Goal: Task Accomplishment & Management: Manage account settings

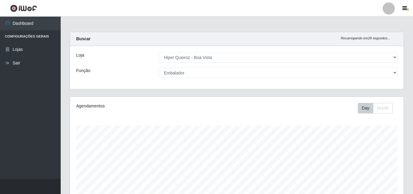
select select "514"
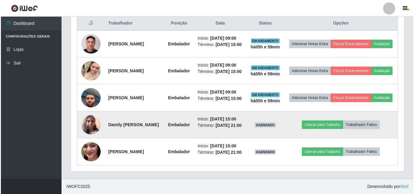
scroll to position [258, 0]
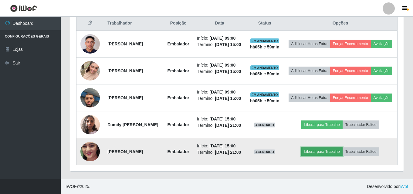
click at [328, 150] on button "Liberar para Trabalho" at bounding box center [321, 152] width 41 height 8
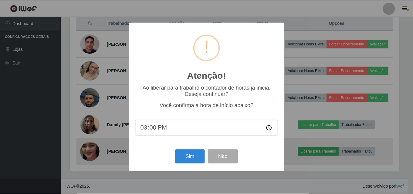
scroll to position [126, 330]
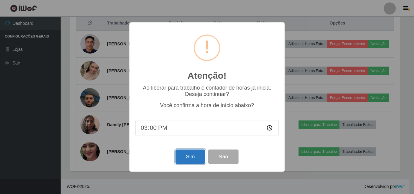
click at [187, 160] on button "Sim" at bounding box center [190, 157] width 29 height 14
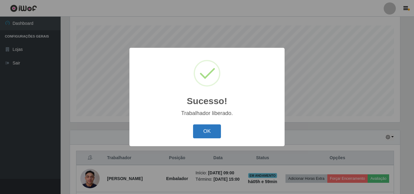
click at [203, 132] on button "OK" at bounding box center [207, 132] width 28 height 14
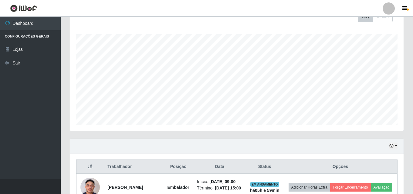
scroll to position [0, 0]
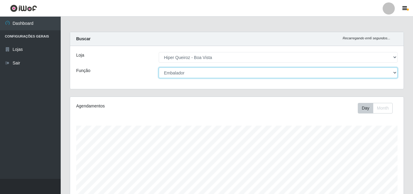
click at [393, 72] on select "[Selecione...] Embalador Embalador + Embalador ++ Operador de Caixa Operador de…" at bounding box center [278, 73] width 239 height 11
click at [159, 68] on select "[Selecione...] Embalador Embalador + Embalador ++ Operador de Caixa Operador de…" at bounding box center [278, 73] width 239 height 11
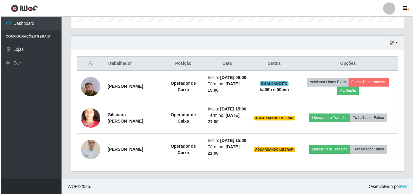
scroll to position [214, 0]
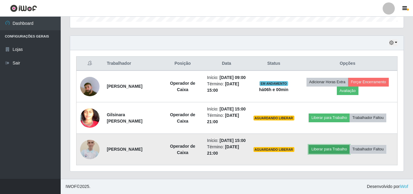
click at [335, 145] on button "Liberar para Trabalho" at bounding box center [328, 149] width 41 height 8
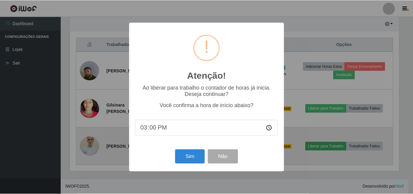
scroll to position [126, 330]
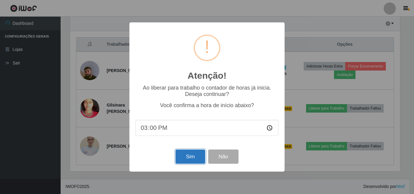
click at [191, 156] on button "Sim" at bounding box center [190, 157] width 29 height 14
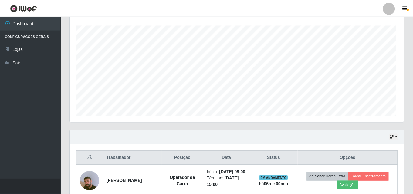
scroll to position [0, 0]
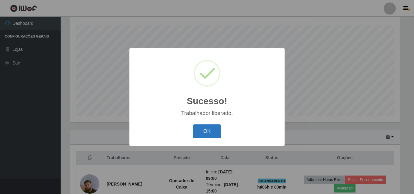
click at [208, 130] on button "OK" at bounding box center [207, 132] width 28 height 14
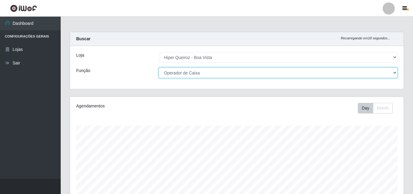
click at [391, 72] on select "[Selecione...] Embalador Embalador + Embalador ++ Operador de Caixa Operador de…" at bounding box center [278, 73] width 239 height 11
select select "1"
click at [159, 68] on select "[Selecione...] Embalador Embalador + Embalador ++ Operador de Caixa Operador de…" at bounding box center [278, 73] width 239 height 11
click at [393, 73] on select "[Selecione...] Embalador Embalador + Embalador ++ Operador de Caixa Operador de…" at bounding box center [278, 73] width 239 height 11
click at [159, 68] on select "[Selecione...] Embalador Embalador + Embalador ++ Operador de Caixa Operador de…" at bounding box center [278, 73] width 239 height 11
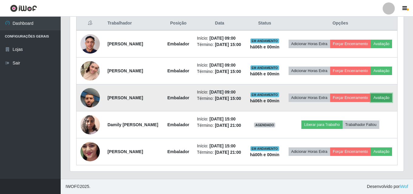
click at [371, 102] on button "Avaliação" at bounding box center [382, 98] width 22 height 8
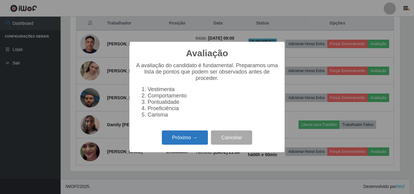
click at [182, 142] on button "Próximo →" at bounding box center [185, 138] width 46 height 14
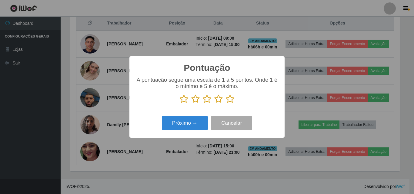
click at [230, 98] on icon at bounding box center [230, 99] width 8 height 9
click at [226, 104] on input "radio" at bounding box center [226, 104] width 0 height 0
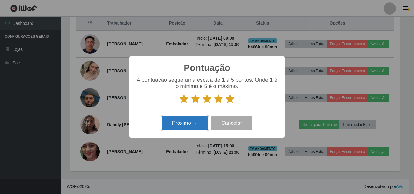
click at [184, 123] on button "Próximo →" at bounding box center [185, 123] width 46 height 14
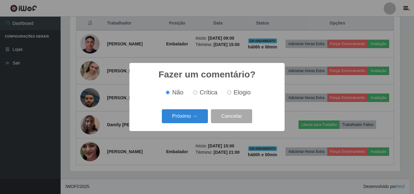
scroll to position [303197, 302993]
click at [229, 94] on input "Elogio" at bounding box center [229, 93] width 4 height 4
radio input "true"
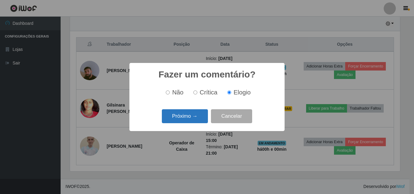
scroll to position [214, 0]
click at [187, 119] on button "Próximo →" at bounding box center [185, 116] width 46 height 14
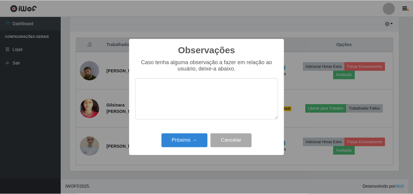
scroll to position [303197, 302993]
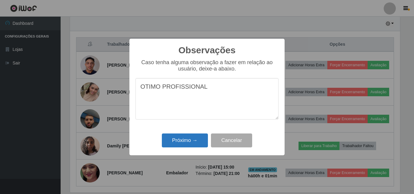
type textarea "OTIMO PROFISSIONAL"
click at [191, 141] on button "Próximo →" at bounding box center [185, 141] width 46 height 14
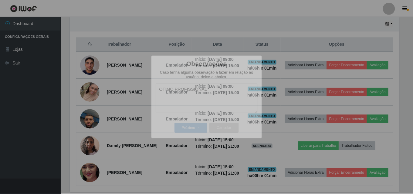
scroll to position [126, 333]
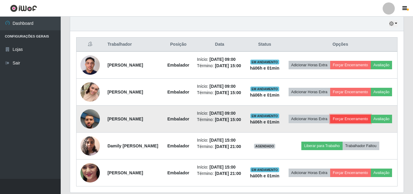
click at [363, 123] on button "Forçar Encerramento" at bounding box center [350, 119] width 41 height 8
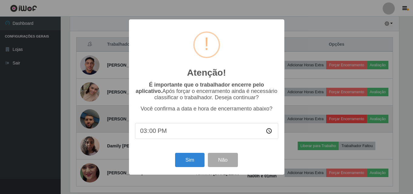
scroll to position [126, 330]
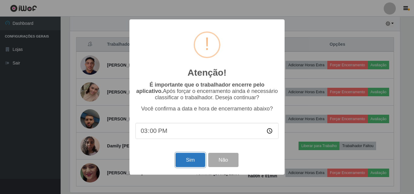
click at [196, 162] on button "Sim" at bounding box center [190, 160] width 29 height 14
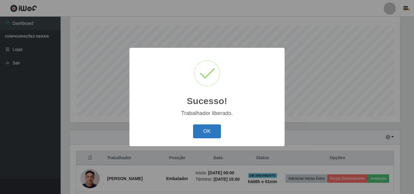
click at [200, 130] on button "OK" at bounding box center [207, 132] width 28 height 14
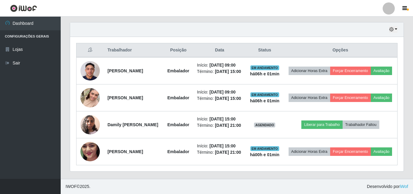
scroll to position [214, 0]
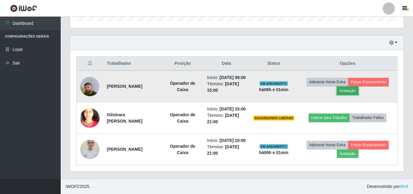
click at [349, 87] on button "Avaliação" at bounding box center [348, 91] width 22 height 8
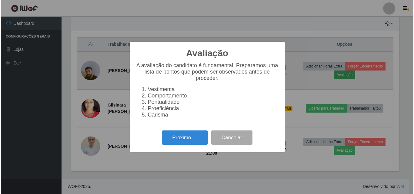
scroll to position [126, 330]
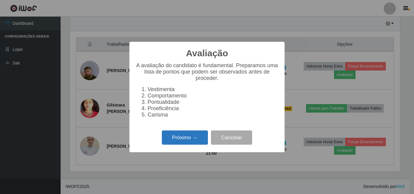
click at [185, 142] on button "Próximo →" at bounding box center [185, 138] width 46 height 14
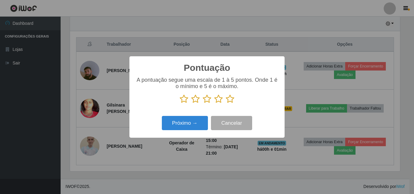
click at [230, 99] on icon at bounding box center [230, 99] width 8 height 9
click at [226, 104] on input "radio" at bounding box center [226, 104] width 0 height 0
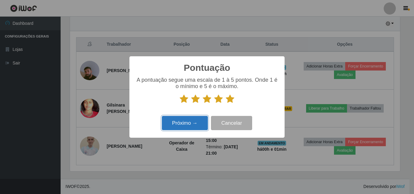
click at [182, 124] on button "Próximo →" at bounding box center [185, 123] width 46 height 14
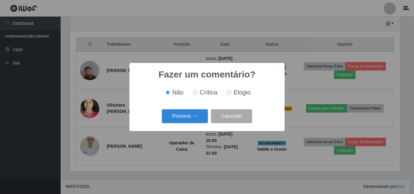
click at [231, 93] on input "Elogio" at bounding box center [229, 93] width 4 height 4
radio input "true"
click at [179, 120] on button "Próximo →" at bounding box center [185, 116] width 46 height 14
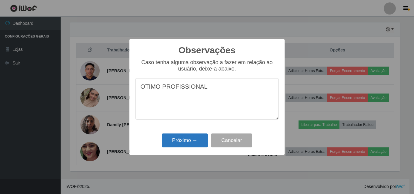
type textarea "OTIMO PROFISSIONAL"
click at [185, 140] on button "Próximo →" at bounding box center [185, 141] width 46 height 14
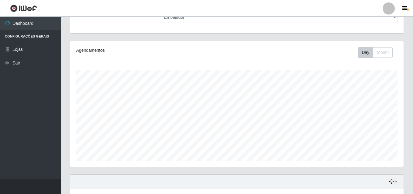
scroll to position [0, 0]
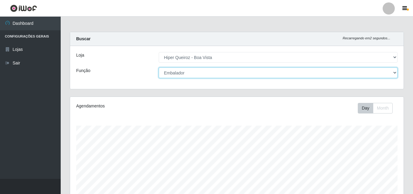
click at [394, 72] on select "[Selecione...] Embalador Embalador + Embalador ++ Operador de Caixa Operador de…" at bounding box center [278, 73] width 239 height 11
click at [159, 68] on select "[Selecione...] Embalador Embalador + Embalador ++ Operador de Caixa Operador de…" at bounding box center [278, 73] width 239 height 11
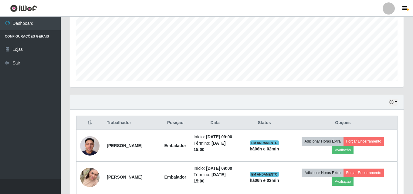
scroll to position [182, 0]
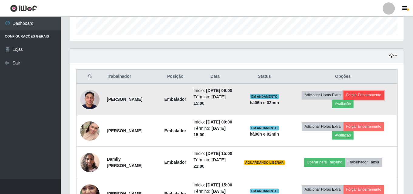
click at [367, 99] on button "Forçar Encerramento" at bounding box center [363, 95] width 41 height 8
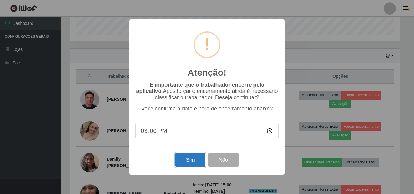
click at [193, 161] on button "Sim" at bounding box center [190, 160] width 29 height 14
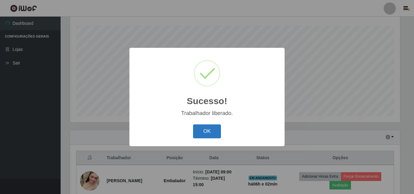
click at [203, 131] on button "OK" at bounding box center [207, 132] width 28 height 14
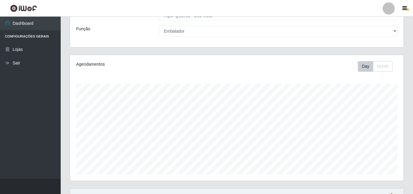
scroll to position [0, 0]
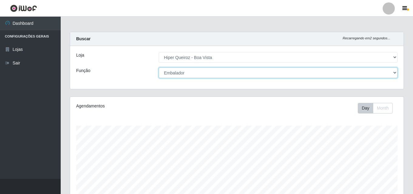
click at [392, 72] on select "[Selecione...] Embalador Embalador + Embalador ++ Operador de Caixa Operador de…" at bounding box center [278, 73] width 239 height 11
click at [159, 68] on select "[Selecione...] Embalador Embalador + Embalador ++ Operador de Caixa Operador de…" at bounding box center [278, 73] width 239 height 11
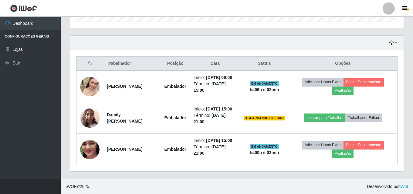
scroll to position [195, 0]
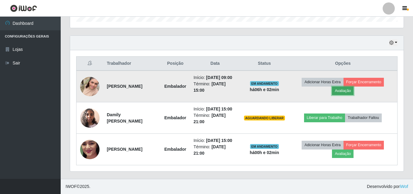
click at [345, 88] on button "Avaliação" at bounding box center [343, 91] width 22 height 8
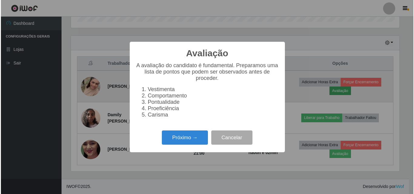
scroll to position [126, 330]
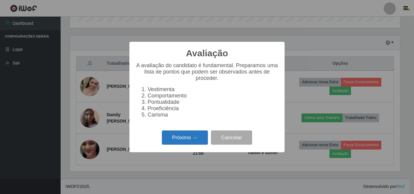
click at [180, 144] on button "Próximo →" at bounding box center [185, 138] width 46 height 14
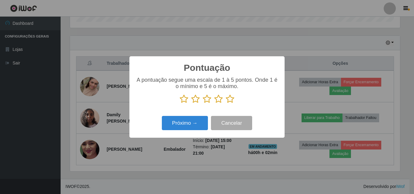
click at [229, 100] on icon at bounding box center [230, 99] width 8 height 9
click at [226, 104] on input "radio" at bounding box center [226, 104] width 0 height 0
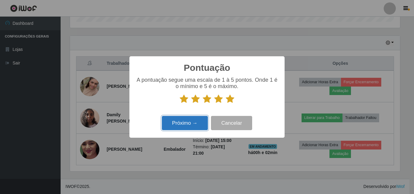
click at [191, 127] on button "Próximo →" at bounding box center [185, 123] width 46 height 14
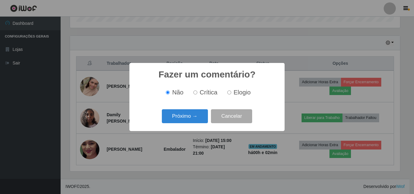
drag, startPoint x: 231, startPoint y: 93, endPoint x: 213, endPoint y: 102, distance: 20.3
click at [229, 93] on input "Elogio" at bounding box center [229, 93] width 4 height 4
radio input "true"
click at [194, 116] on button "Próximo →" at bounding box center [185, 116] width 46 height 14
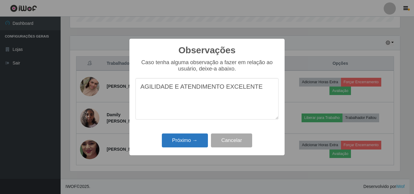
type textarea "AGILIDADE E ATENDIMENTO EXCELENTE"
click at [180, 142] on button "Próximo →" at bounding box center [185, 141] width 46 height 14
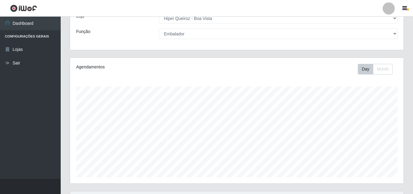
scroll to position [0, 0]
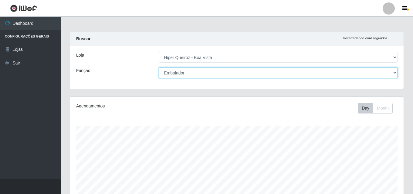
click at [394, 72] on select "[Selecione...] Embalador Embalador + Embalador ++ Operador de Caixa Operador de…" at bounding box center [278, 73] width 239 height 11
click at [159, 68] on select "[Selecione...] Embalador Embalador + Embalador ++ Operador de Caixa Operador de…" at bounding box center [278, 73] width 239 height 11
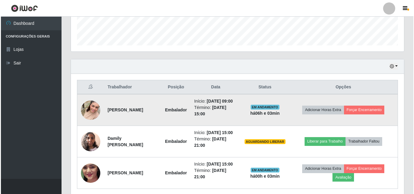
scroll to position [195, 0]
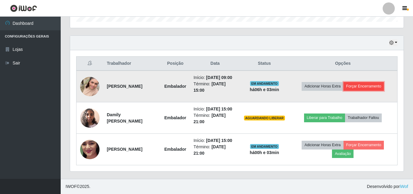
click at [368, 85] on button "Forçar Encerramento" at bounding box center [363, 86] width 41 height 8
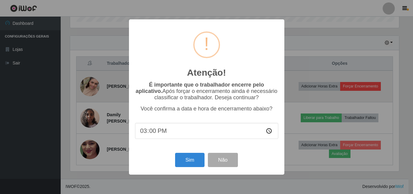
scroll to position [126, 330]
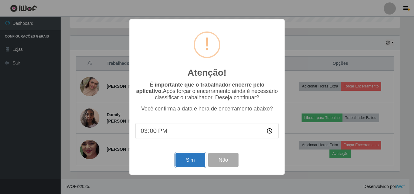
click at [184, 161] on button "Sim" at bounding box center [190, 160] width 29 height 14
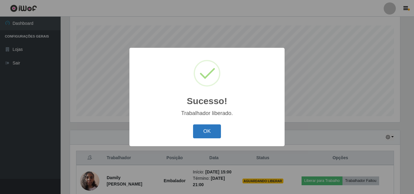
click at [206, 133] on button "OK" at bounding box center [207, 132] width 28 height 14
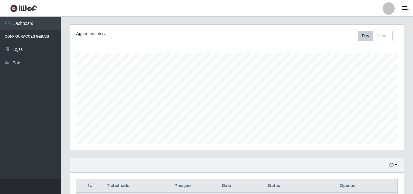
scroll to position [12, 0]
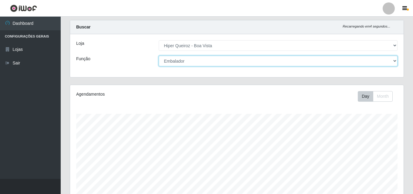
click at [394, 59] on select "[Selecione...] Embalador Embalador + Embalador ++ Operador de Caixa Operador de…" at bounding box center [278, 61] width 239 height 11
click at [159, 56] on select "[Selecione...] Embalador Embalador + Embalador ++ Operador de Caixa Operador de…" at bounding box center [278, 61] width 239 height 11
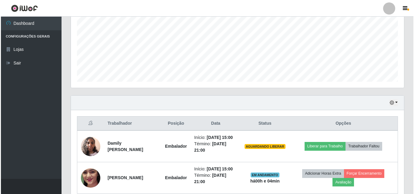
scroll to position [163, 0]
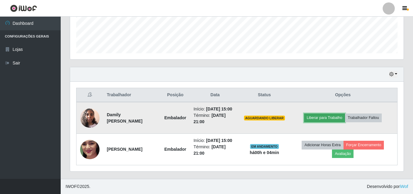
click at [327, 119] on button "Liberar para Trabalho" at bounding box center [324, 118] width 41 height 8
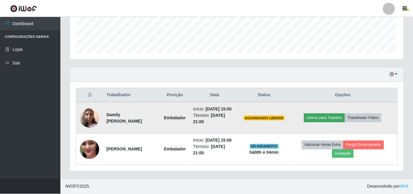
scroll to position [126, 330]
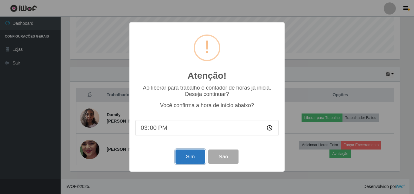
click at [185, 159] on button "Sim" at bounding box center [190, 157] width 29 height 14
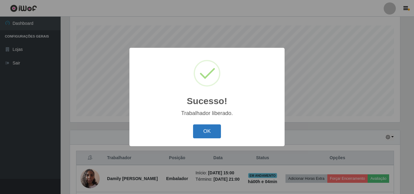
click at [209, 129] on button "OK" at bounding box center [207, 132] width 28 height 14
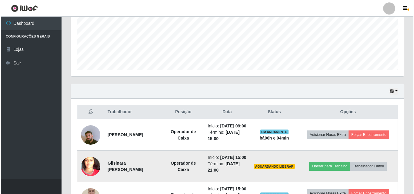
scroll to position [214, 0]
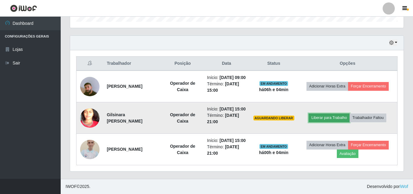
click at [330, 114] on button "Liberar para Trabalho" at bounding box center [328, 118] width 41 height 8
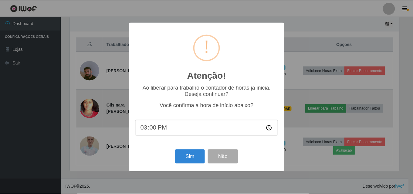
scroll to position [126, 330]
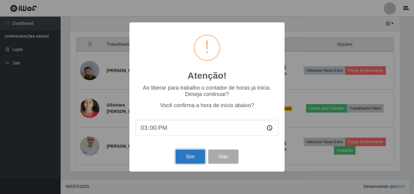
click at [193, 157] on button "Sim" at bounding box center [190, 157] width 29 height 14
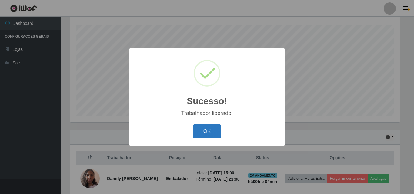
click at [206, 132] on button "OK" at bounding box center [207, 132] width 28 height 14
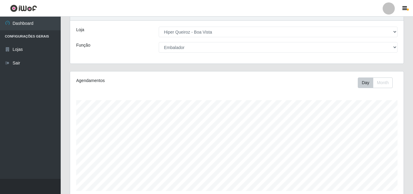
scroll to position [0, 0]
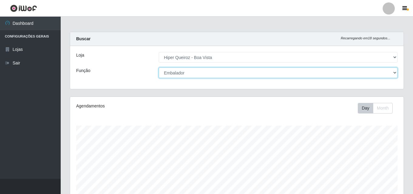
click at [394, 75] on select "[Selecione...] Embalador Embalador + Embalador ++ Operador de Caixa Operador de…" at bounding box center [278, 73] width 239 height 11
select select "22"
click at [159, 68] on select "[Selecione...] Embalador Embalador + Embalador ++ Operador de Caixa Operador de…" at bounding box center [278, 73] width 239 height 11
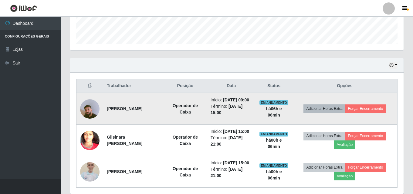
scroll to position [214, 0]
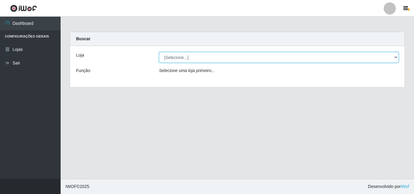
click at [392, 56] on select "[Selecione...] Hiper Queiroz - [GEOGRAPHIC_DATA]" at bounding box center [279, 57] width 240 height 11
select select "514"
click at [159, 52] on select "[Selecione...] Hiper Queiroz - [GEOGRAPHIC_DATA]" at bounding box center [279, 57] width 240 height 11
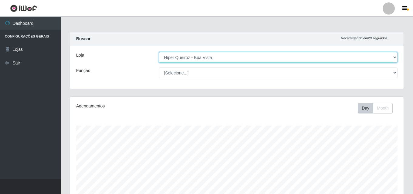
scroll to position [126, 333]
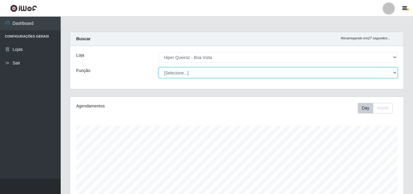
click at [393, 72] on select "[Selecione...] Embalador Embalador + Embalador ++ Operador de Caixa Operador de…" at bounding box center [278, 73] width 239 height 11
click at [159, 68] on select "[Selecione...] Embalador Embalador + Embalador ++ Operador de Caixa Operador de…" at bounding box center [278, 73] width 239 height 11
click at [395, 72] on select "[Selecione...] Embalador Embalador + Embalador ++ Operador de Caixa Operador de…" at bounding box center [278, 73] width 239 height 11
click at [159, 68] on select "[Selecione...] Embalador Embalador + Embalador ++ Operador de Caixa Operador de…" at bounding box center [278, 73] width 239 height 11
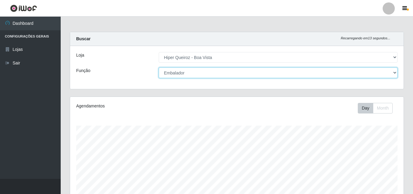
click at [394, 71] on select "[Selecione...] Embalador Embalador + Embalador ++ Operador de Caixa Operador de…" at bounding box center [278, 73] width 239 height 11
select select "22"
click at [159, 68] on select "[Selecione...] Embalador Embalador + Embalador ++ Operador de Caixa Operador de…" at bounding box center [278, 73] width 239 height 11
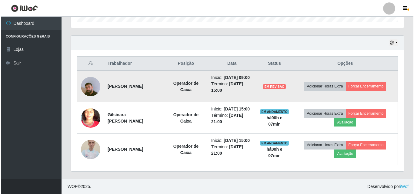
scroll to position [212, 0]
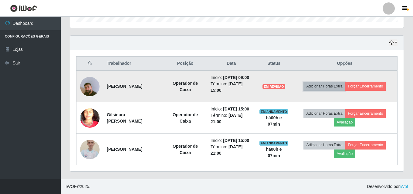
click at [333, 82] on button "Adicionar Horas Extra" at bounding box center [324, 86] width 42 height 8
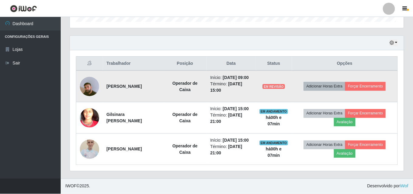
scroll to position [126, 330]
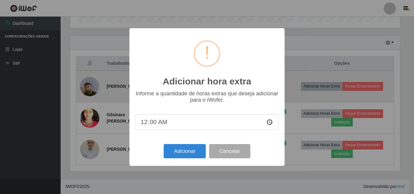
type input "00:07"
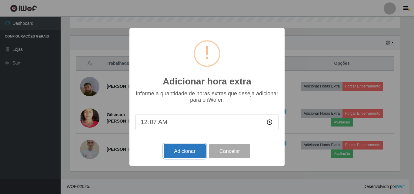
click at [183, 153] on button "Adicionar" at bounding box center [185, 151] width 42 height 14
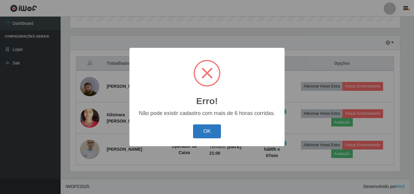
click at [208, 131] on button "OK" at bounding box center [207, 132] width 28 height 14
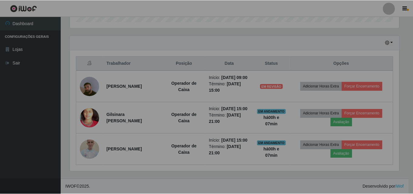
scroll to position [126, 333]
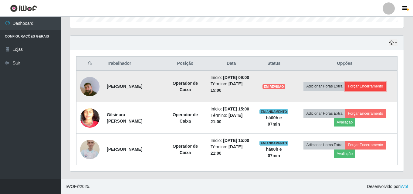
click at [369, 82] on button "Forçar Encerramento" at bounding box center [365, 86] width 41 height 8
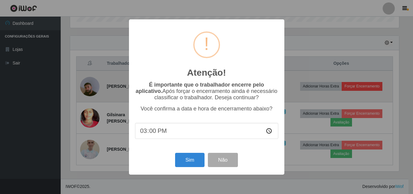
scroll to position [126, 330]
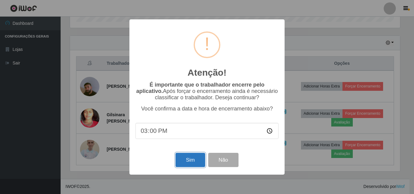
click at [190, 163] on button "Sim" at bounding box center [190, 160] width 29 height 14
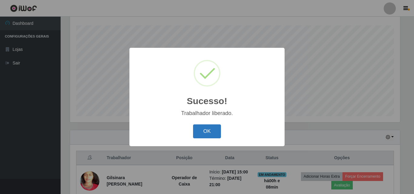
click at [204, 132] on button "OK" at bounding box center [207, 132] width 28 height 14
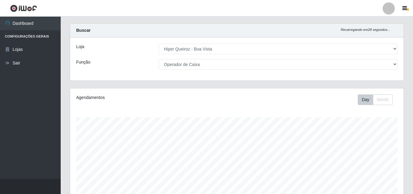
scroll to position [0, 0]
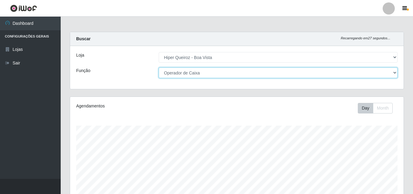
click at [394, 72] on select "[Selecione...] Embalador Embalador + Embalador ++ Operador de Caixa Operador de…" at bounding box center [278, 73] width 239 height 11
click at [159, 68] on select "[Selecione...] Embalador Embalador + Embalador ++ Operador de Caixa Operador de…" at bounding box center [278, 73] width 239 height 11
click at [392, 70] on select "[Selecione...] Embalador Embalador + Embalador ++ Operador de Caixa Operador de…" at bounding box center [278, 73] width 239 height 11
select select "22"
click at [159, 68] on select "[Selecione...] Embalador Embalador + Embalador ++ Operador de Caixa Operador de…" at bounding box center [278, 73] width 239 height 11
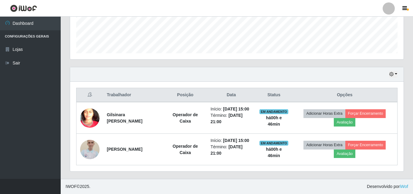
scroll to position [176, 0]
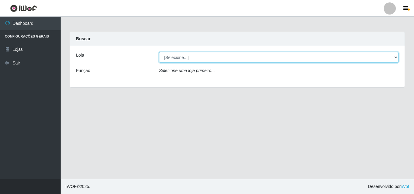
drag, startPoint x: 241, startPoint y: 56, endPoint x: 230, endPoint y: 58, distance: 11.7
click at [241, 56] on select "[Selecione...] Hiper Queiroz - [GEOGRAPHIC_DATA]" at bounding box center [279, 57] width 240 height 11
select select "514"
click at [159, 52] on select "[Selecione...] Hiper Queiroz - [GEOGRAPHIC_DATA]" at bounding box center [279, 57] width 240 height 11
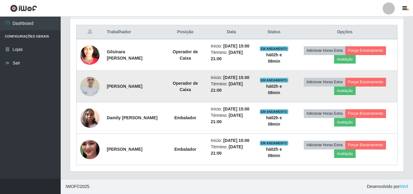
scroll to position [252, 0]
